Goal: Task Accomplishment & Management: Manage account settings

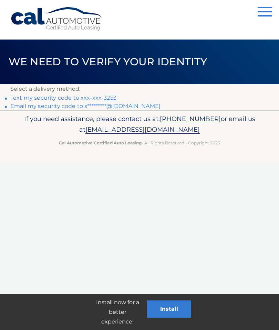
click at [19, 99] on link "Text my security code to xxx-xxx-3253" at bounding box center [63, 98] width 106 height 7
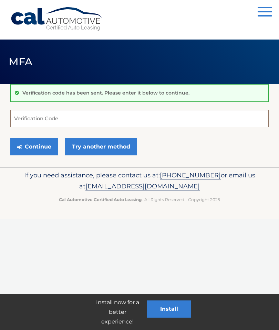
click at [27, 120] on input "Verification Code" at bounding box center [139, 118] width 258 height 17
type input "232238"
click at [35, 145] on button "Continue" at bounding box center [34, 146] width 48 height 17
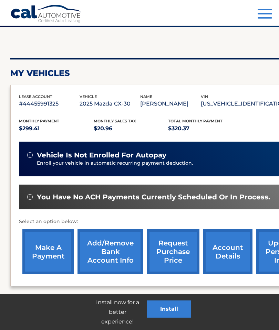
scroll to position [85, 0]
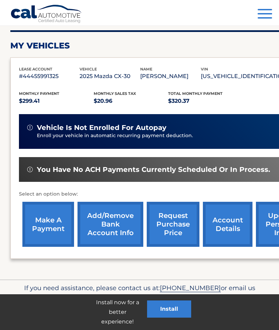
click at [46, 226] on link "make a payment" at bounding box center [48, 224] width 52 height 45
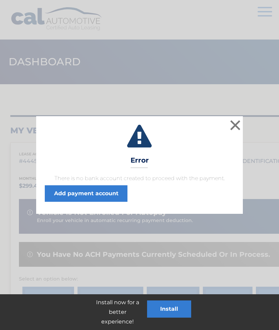
click at [234, 123] on button "×" at bounding box center [235, 125] width 14 height 14
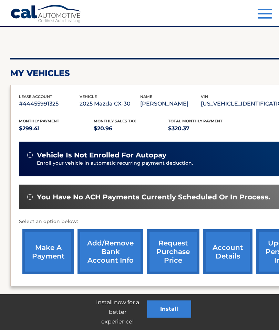
scroll to position [85, 0]
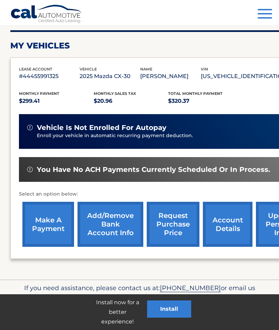
click at [47, 217] on link "make a payment" at bounding box center [48, 224] width 52 height 45
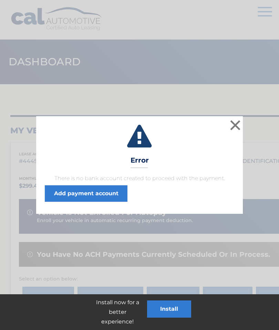
click at [233, 127] on button "×" at bounding box center [235, 125] width 14 height 14
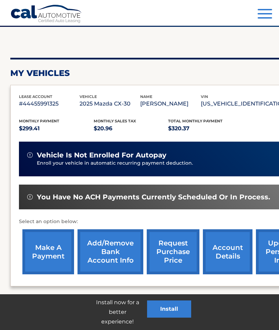
scroll to position [85, 0]
